Goal: Task Accomplishment & Management: Use online tool/utility

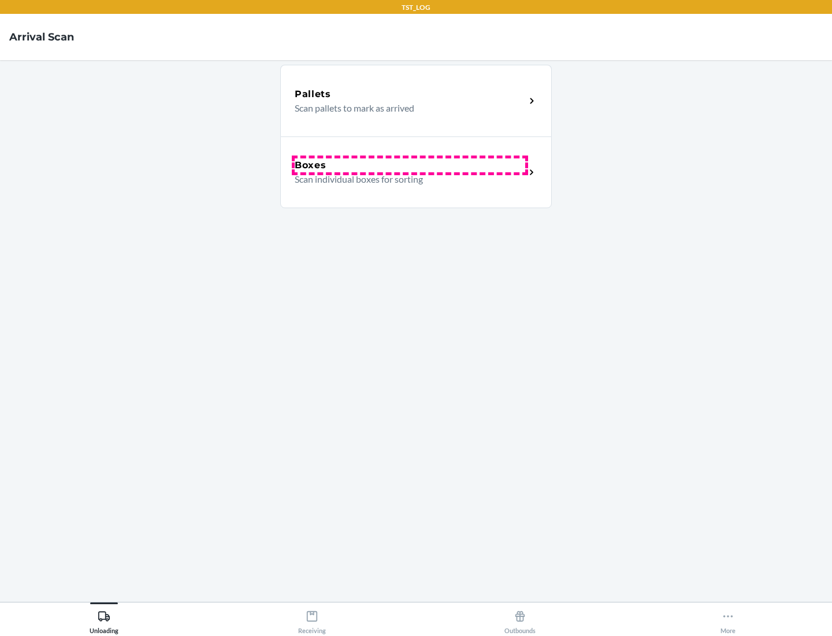
click at [410, 165] on div "Boxes" at bounding box center [410, 165] width 231 height 14
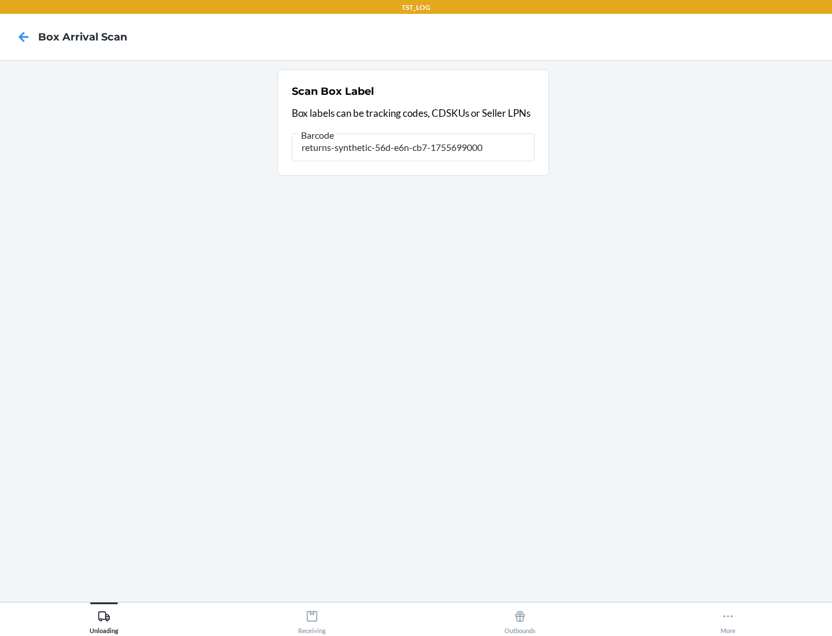
type input "returns-synthetic-56d-e6n-cb7-1755699000"
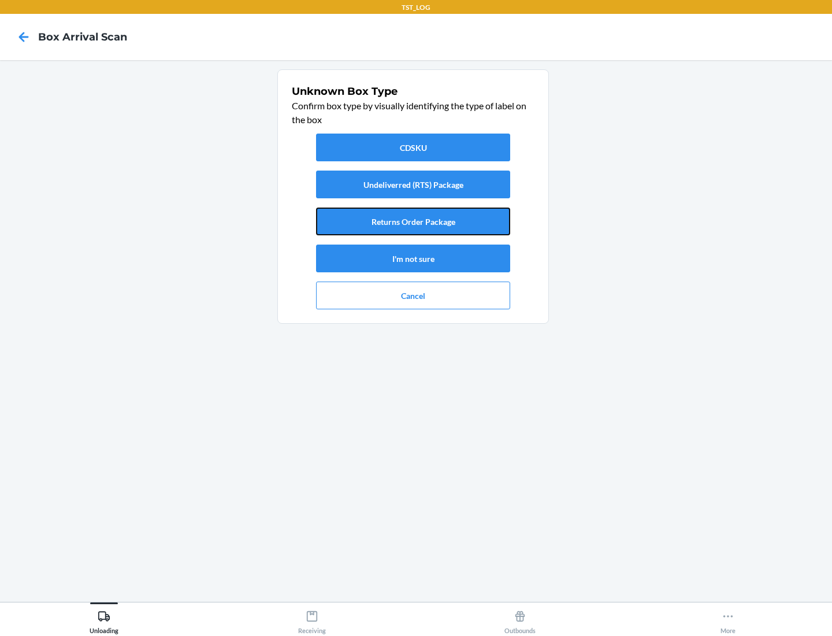
click at [413, 221] on button "Returns Order Package" at bounding box center [413, 221] width 194 height 28
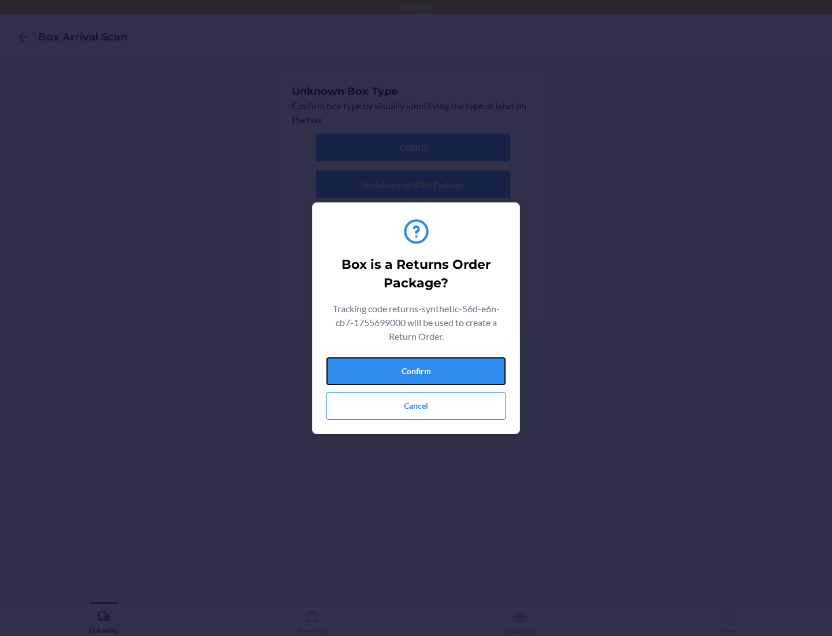
click at [416, 370] on button "Confirm" at bounding box center [416, 371] width 179 height 28
